Goal: Navigation & Orientation: Find specific page/section

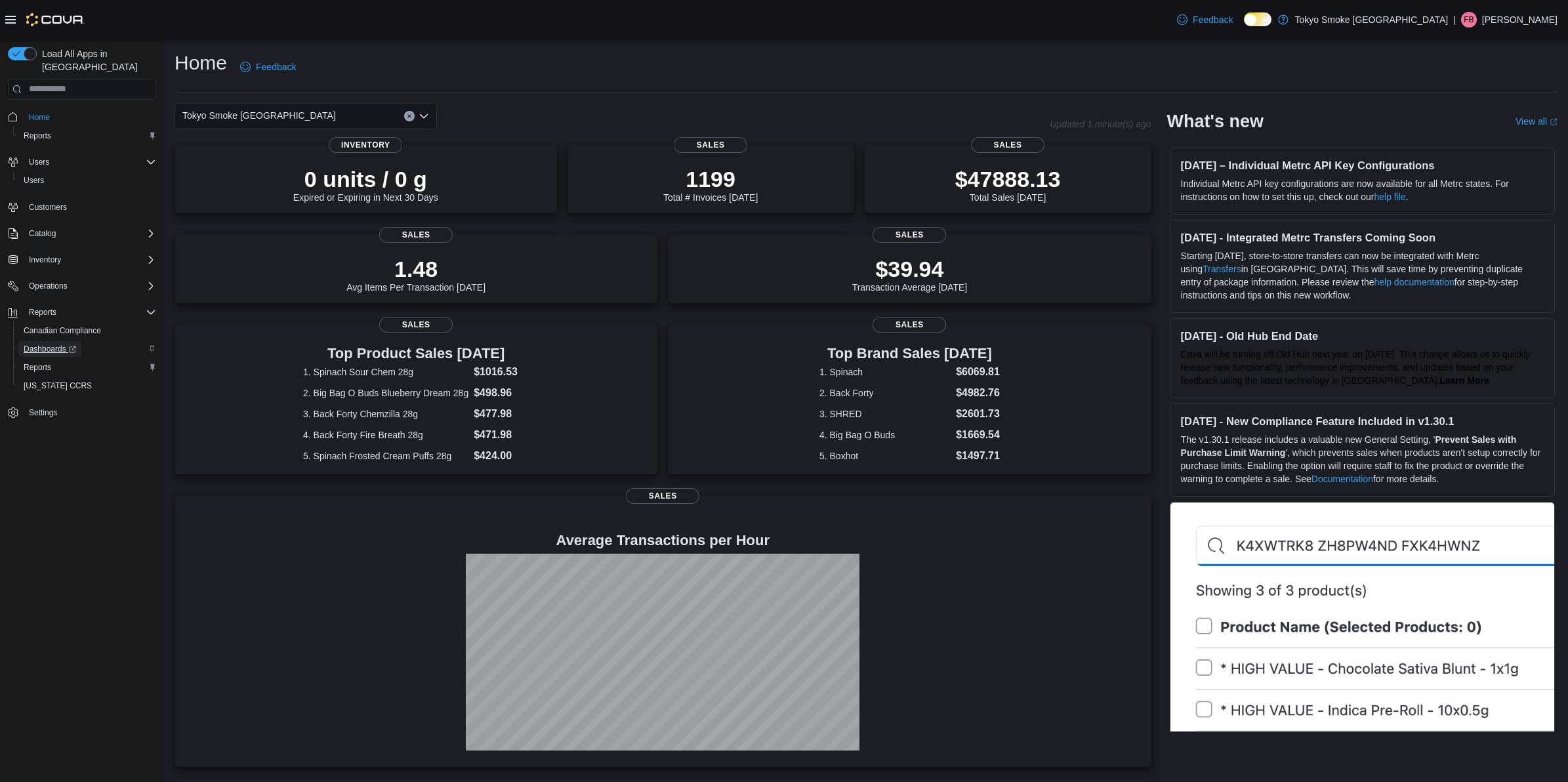
click at [46, 341] on span "Dashboards" at bounding box center [50, 348] width 52 height 15
click at [1506, 17] on p "Farzan Banu" at bounding box center [1520, 19] width 75 height 15
click at [1462, 137] on span "Sign Out" at bounding box center [1473, 133] width 36 height 13
